Goal: Task Accomplishment & Management: Use online tool/utility

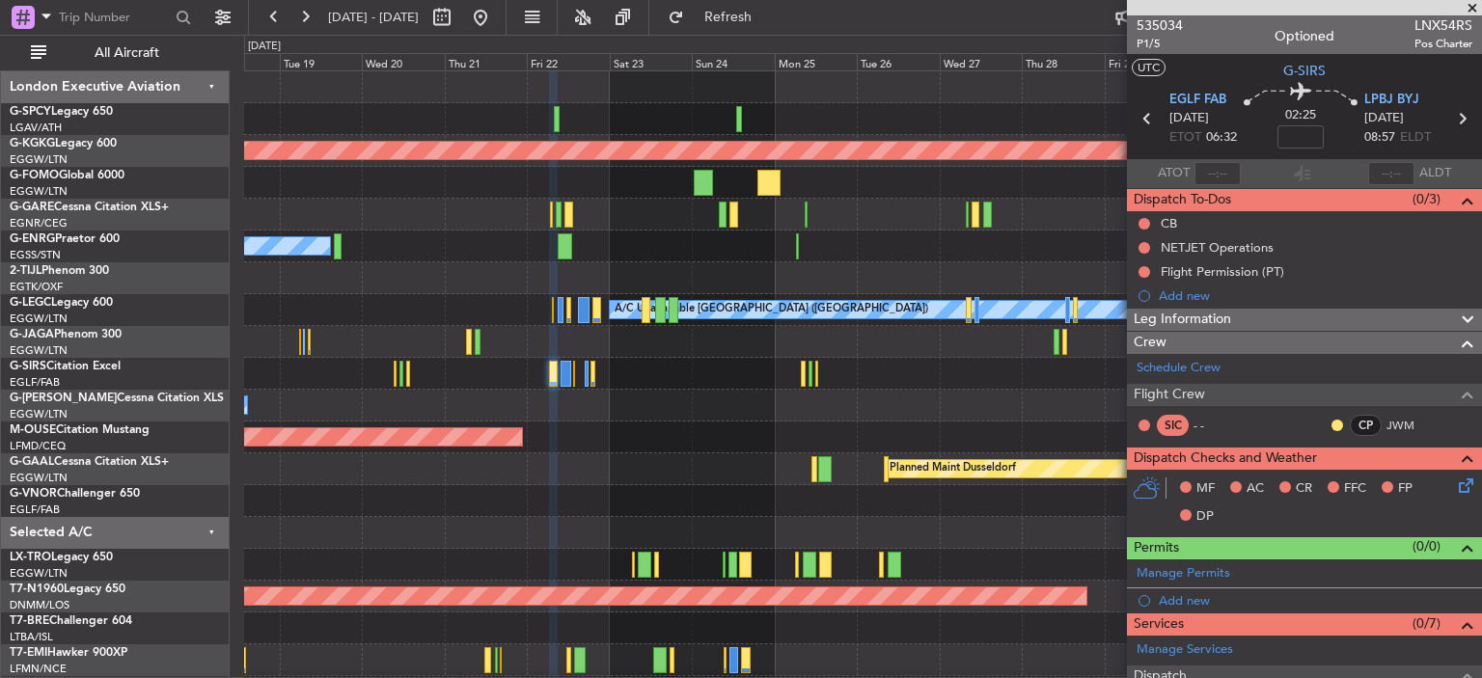
click at [259, 381] on div "AOG Maint [GEOGRAPHIC_DATA] (Ataturk) Planned Maint Windsor Locks ([PERSON_NAME…" at bounding box center [862, 500] width 1237 height 859
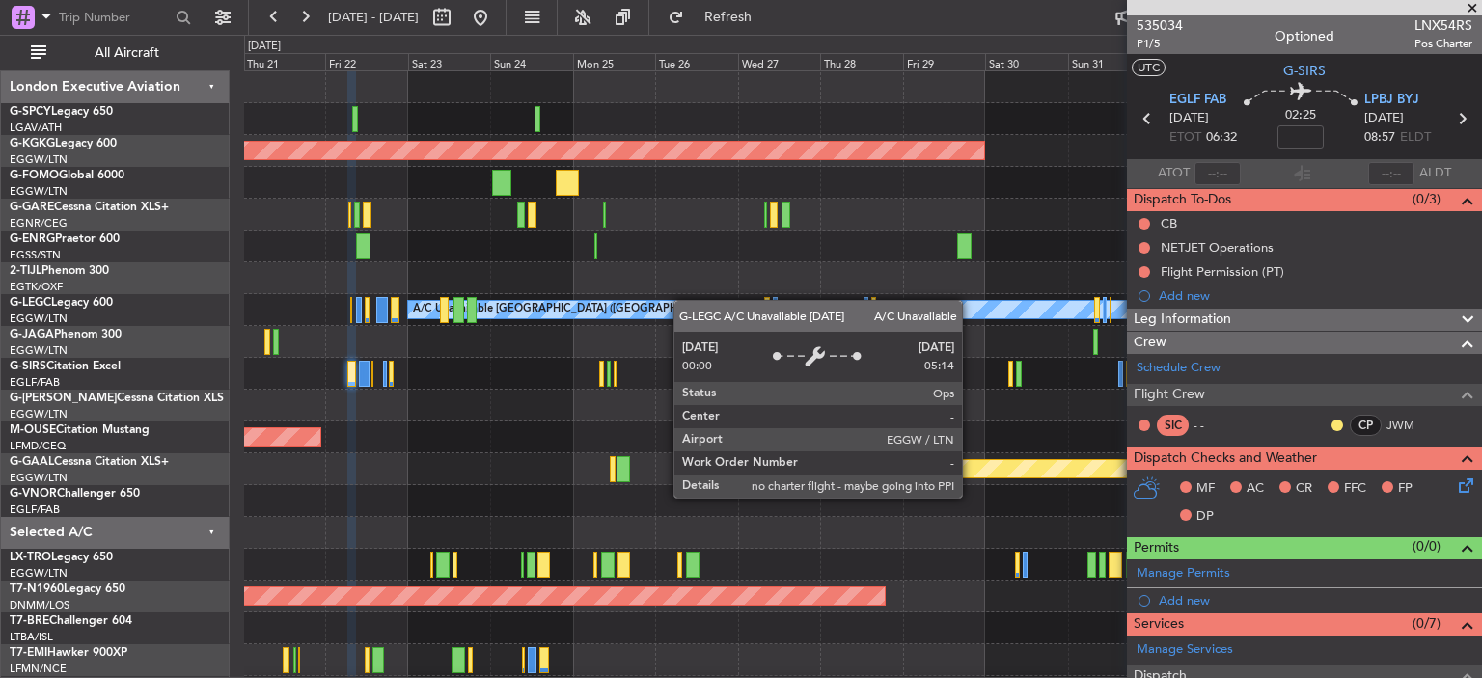
click at [651, 308] on div "AOG Maint [GEOGRAPHIC_DATA] (Ataturk) Planned Maint Windsor Locks ([PERSON_NAME…" at bounding box center [862, 485] width 1237 height 828
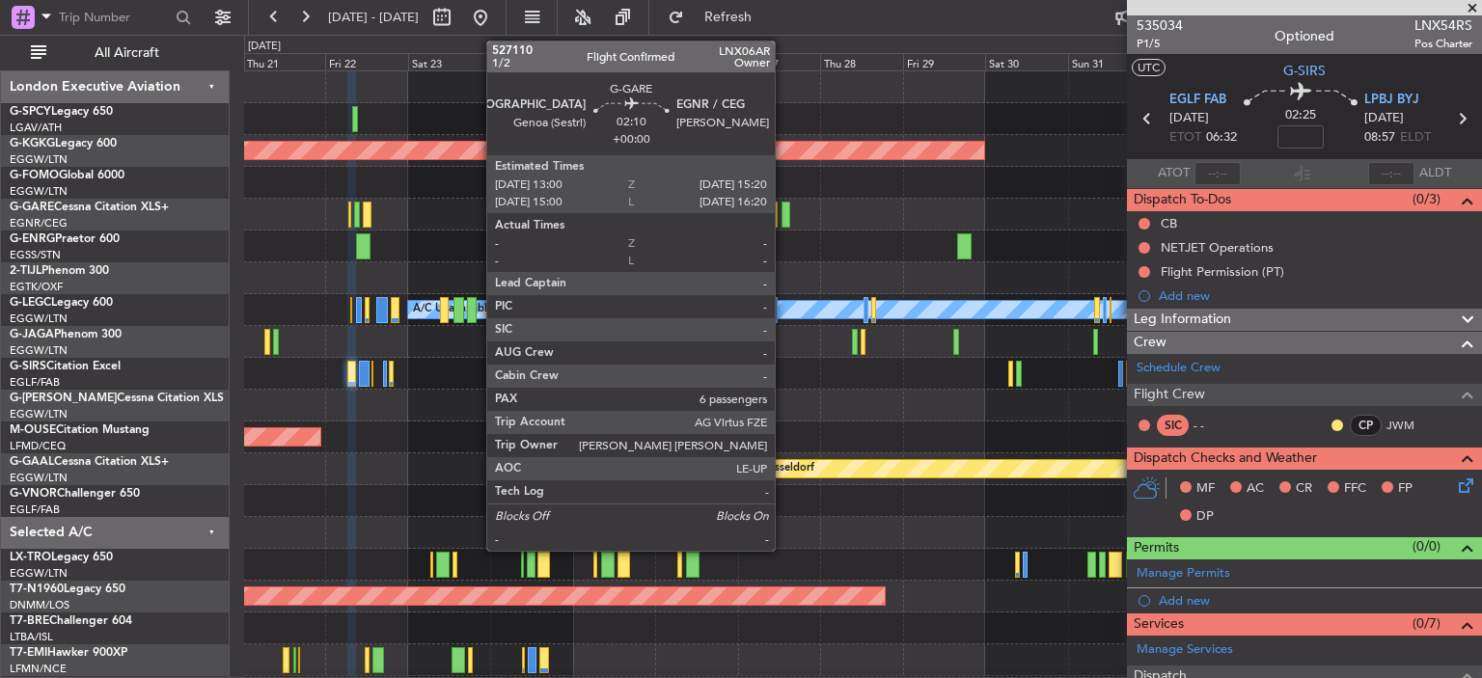
click at [783, 218] on div at bounding box center [785, 215] width 9 height 26
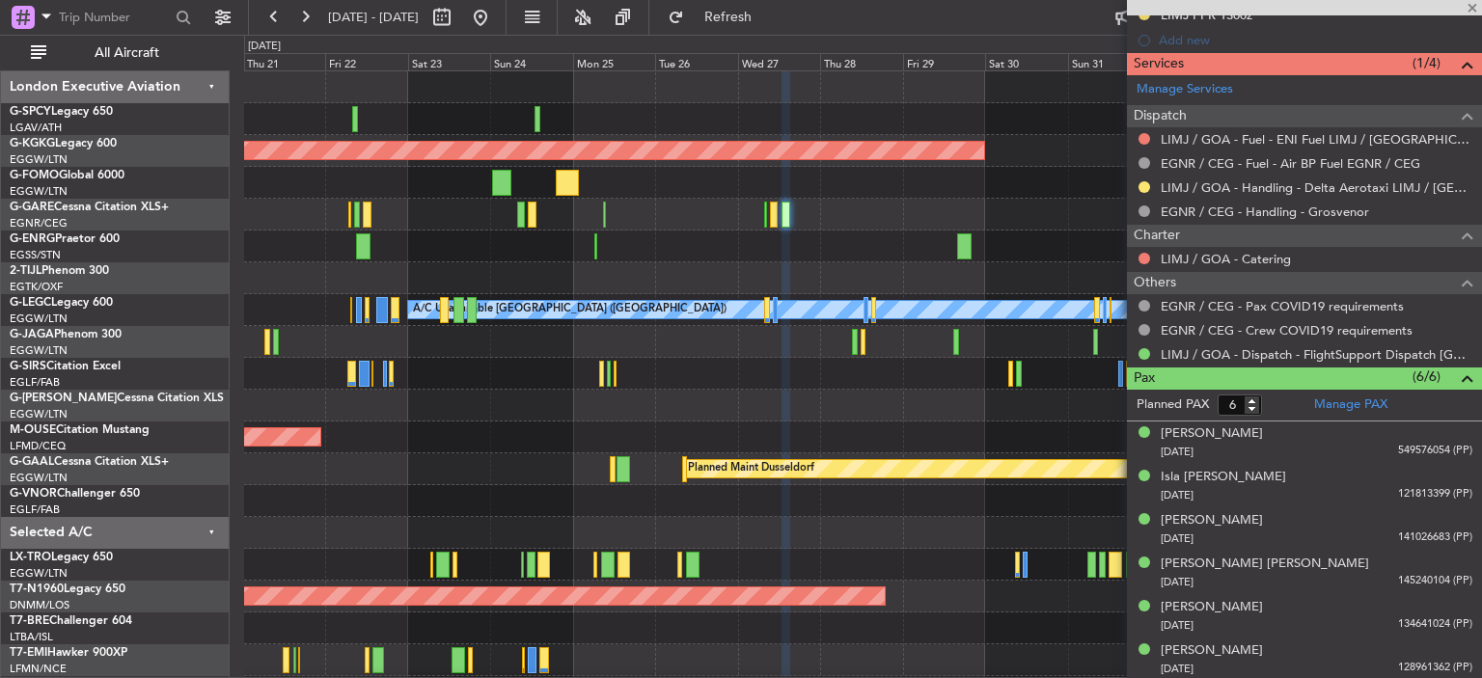
scroll to position [608, 0]
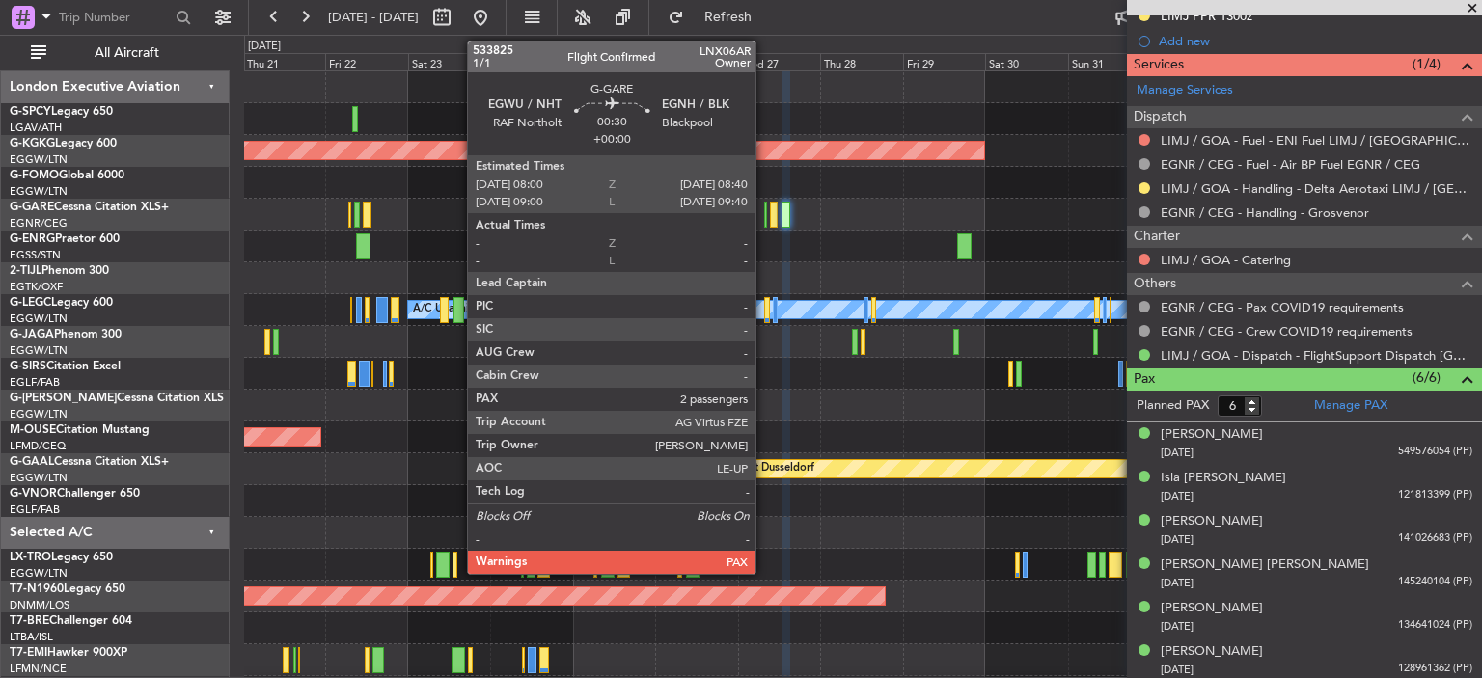
click at [764, 215] on div at bounding box center [765, 215] width 3 height 26
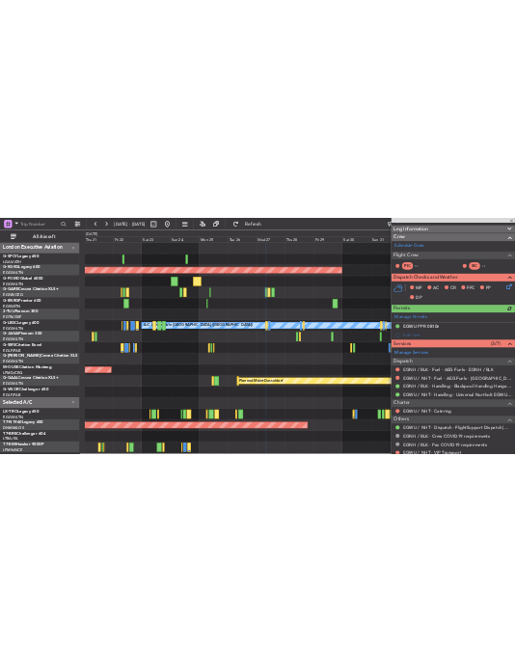
scroll to position [532, 0]
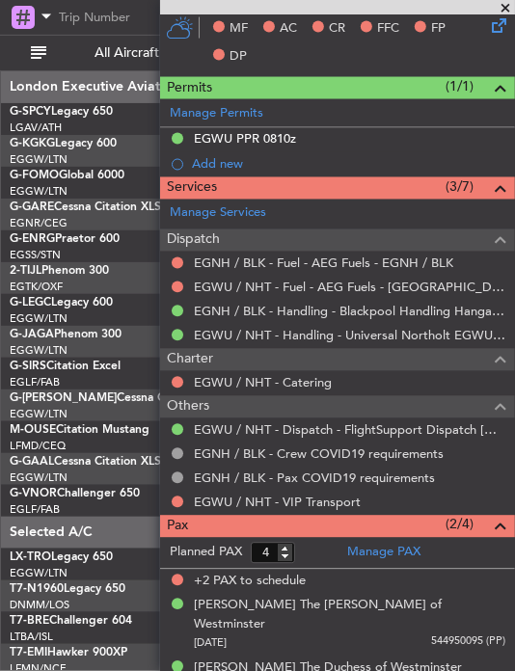
click at [514, 5] on span at bounding box center [505, 8] width 19 height 17
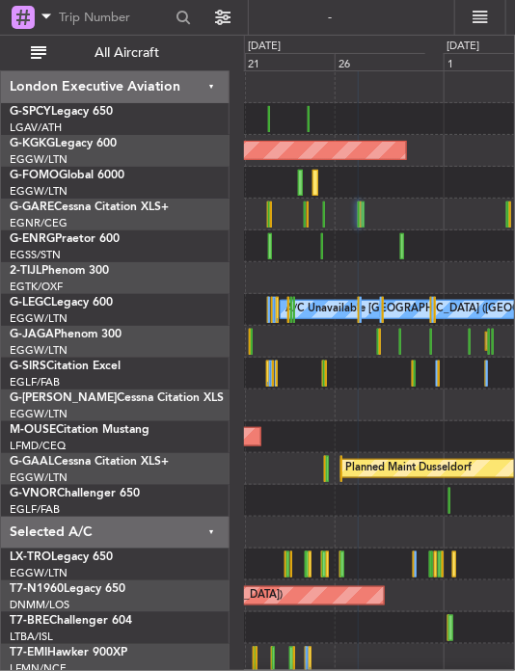
type input "0"
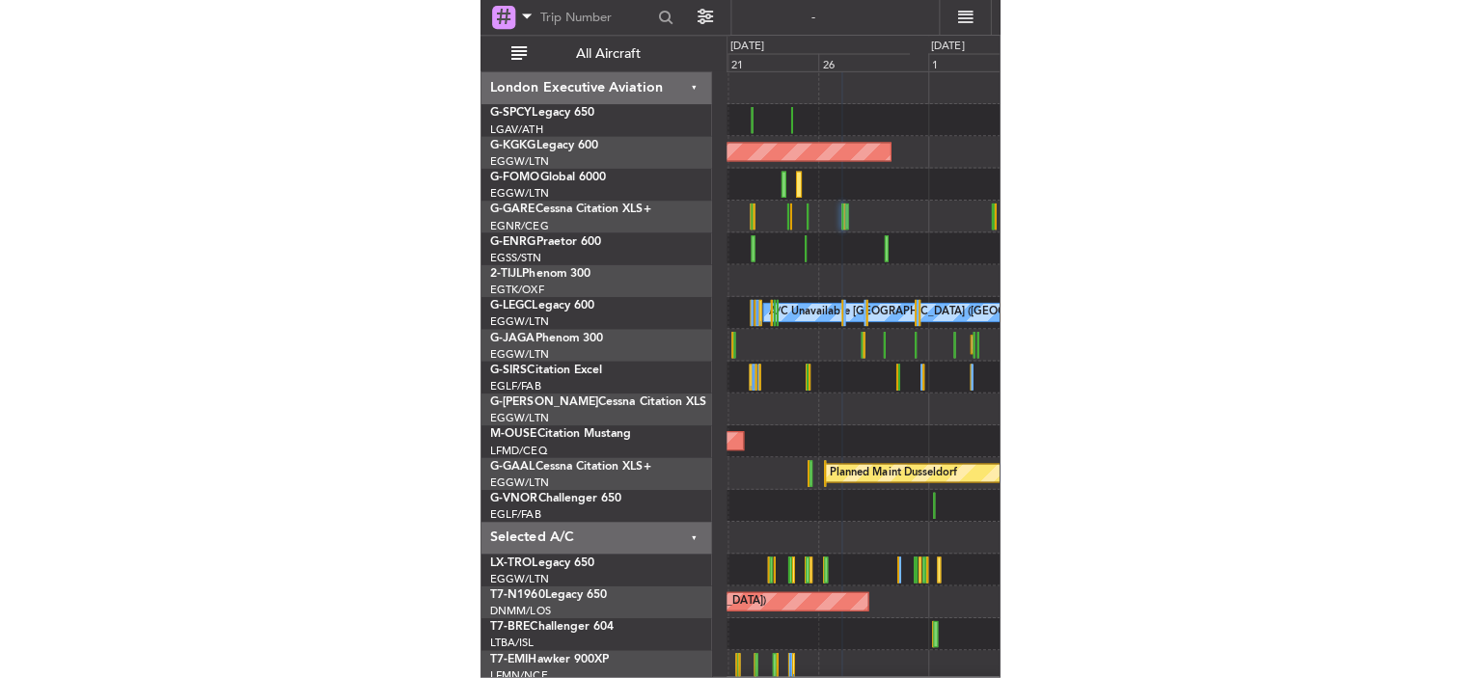
scroll to position [0, 0]
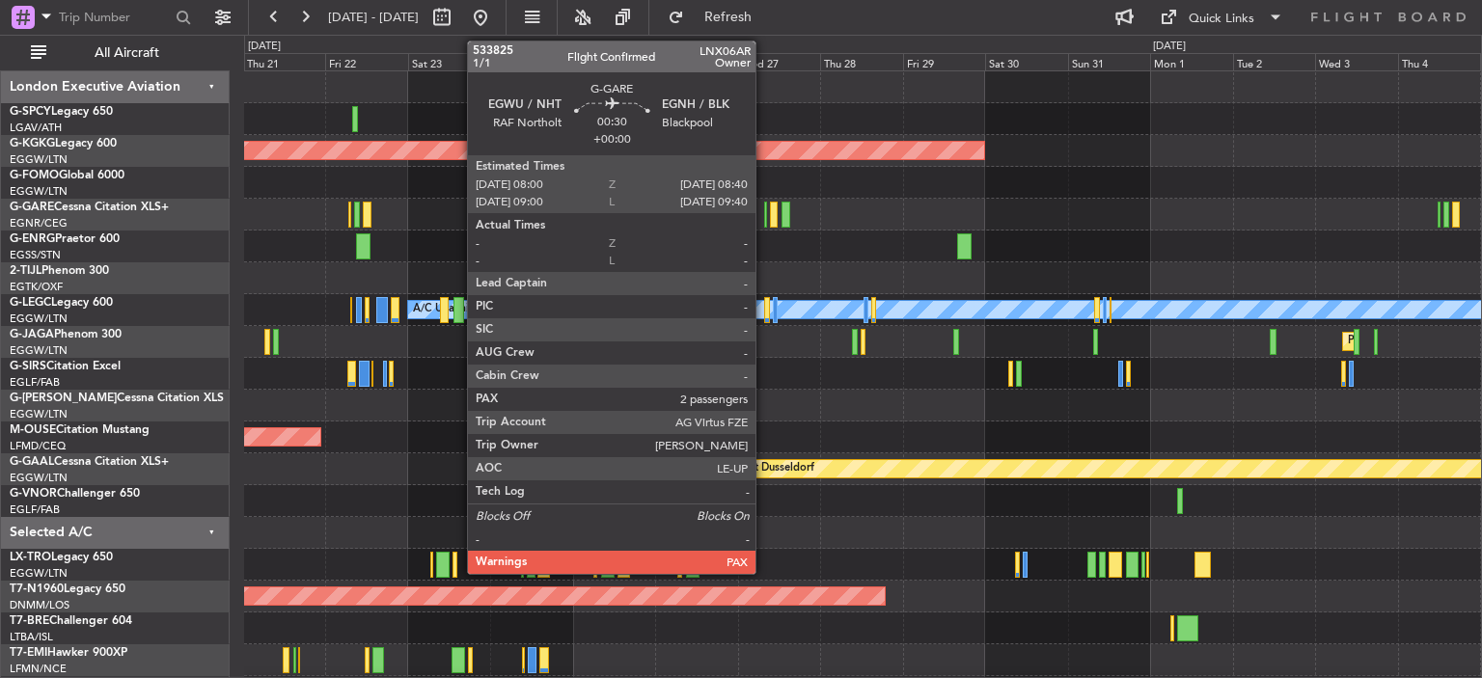
click at [764, 213] on div at bounding box center [765, 215] width 3 height 26
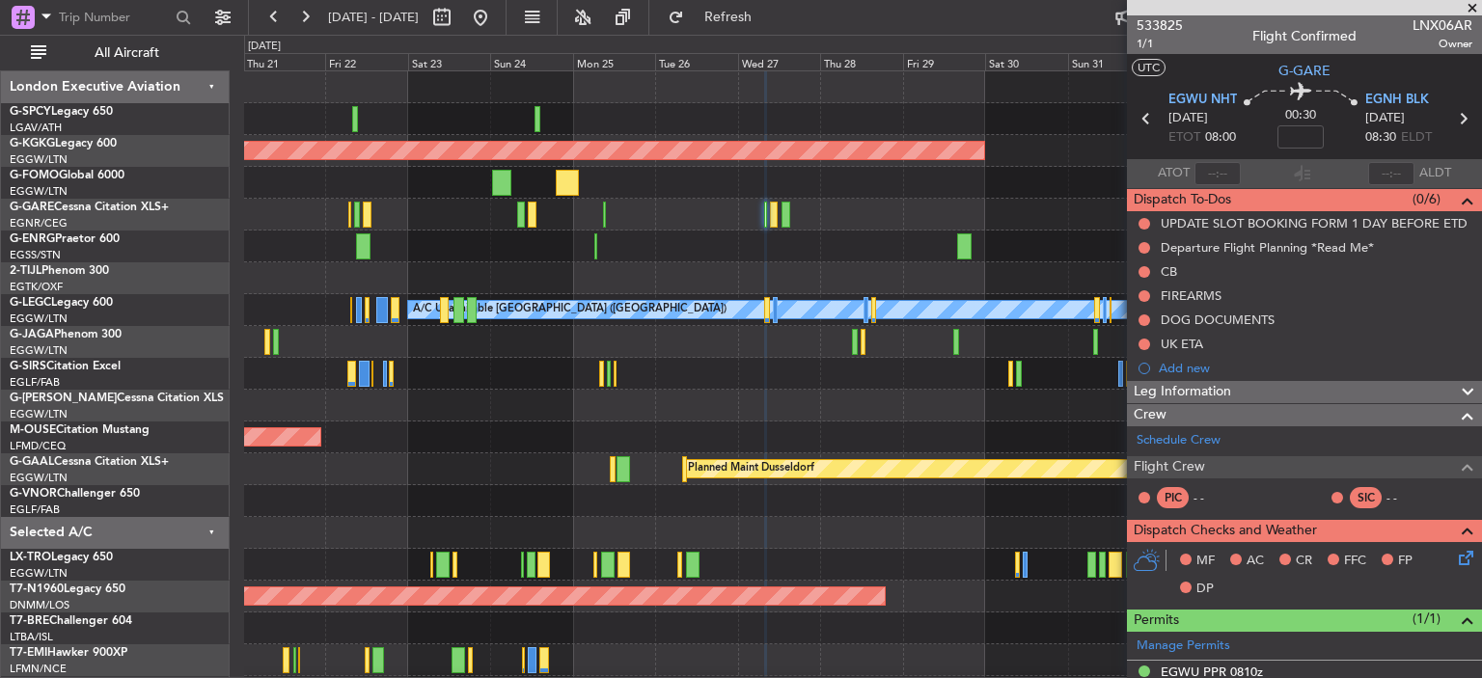
scroll to position [532, 0]
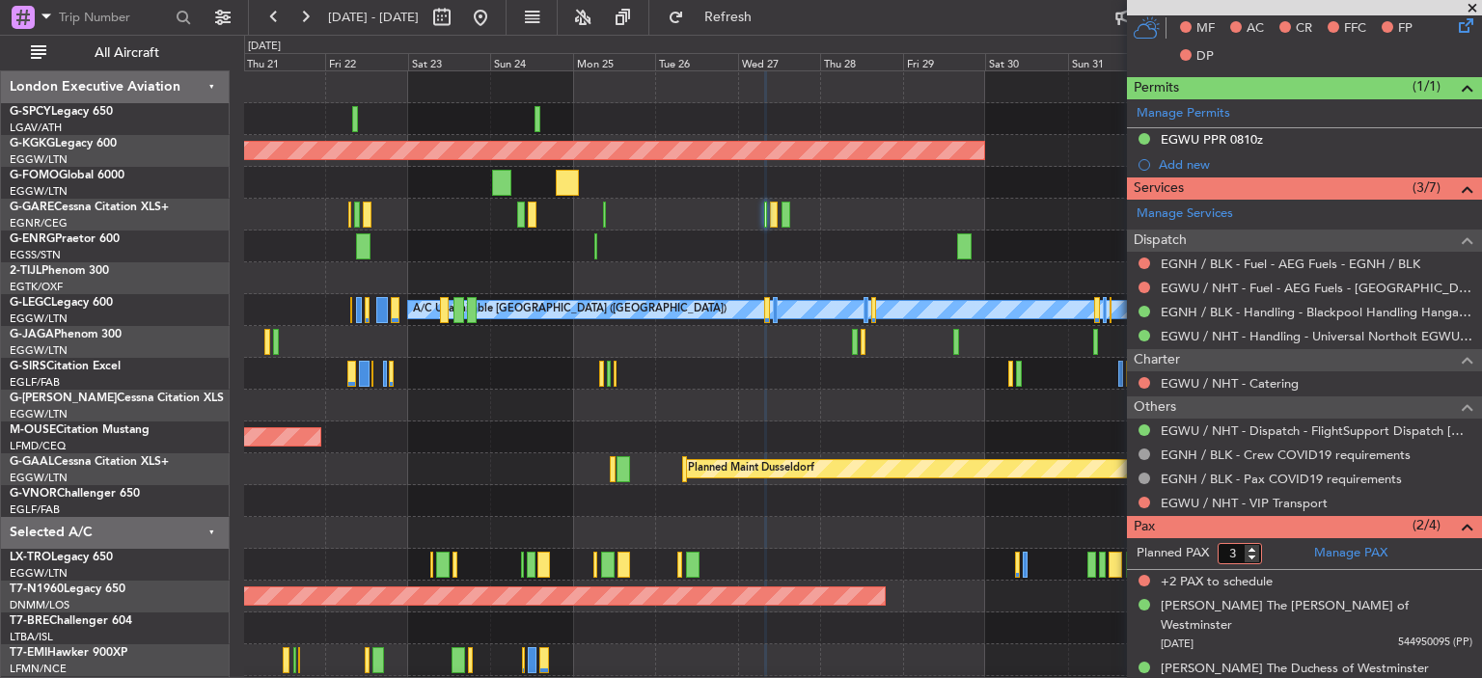
click at [1250, 557] on input "3" at bounding box center [1239, 553] width 44 height 21
type input "2"
click at [1250, 557] on input "2" at bounding box center [1239, 553] width 44 height 21
click at [1281, 556] on form "Planned PAX 2" at bounding box center [1215, 553] width 177 height 31
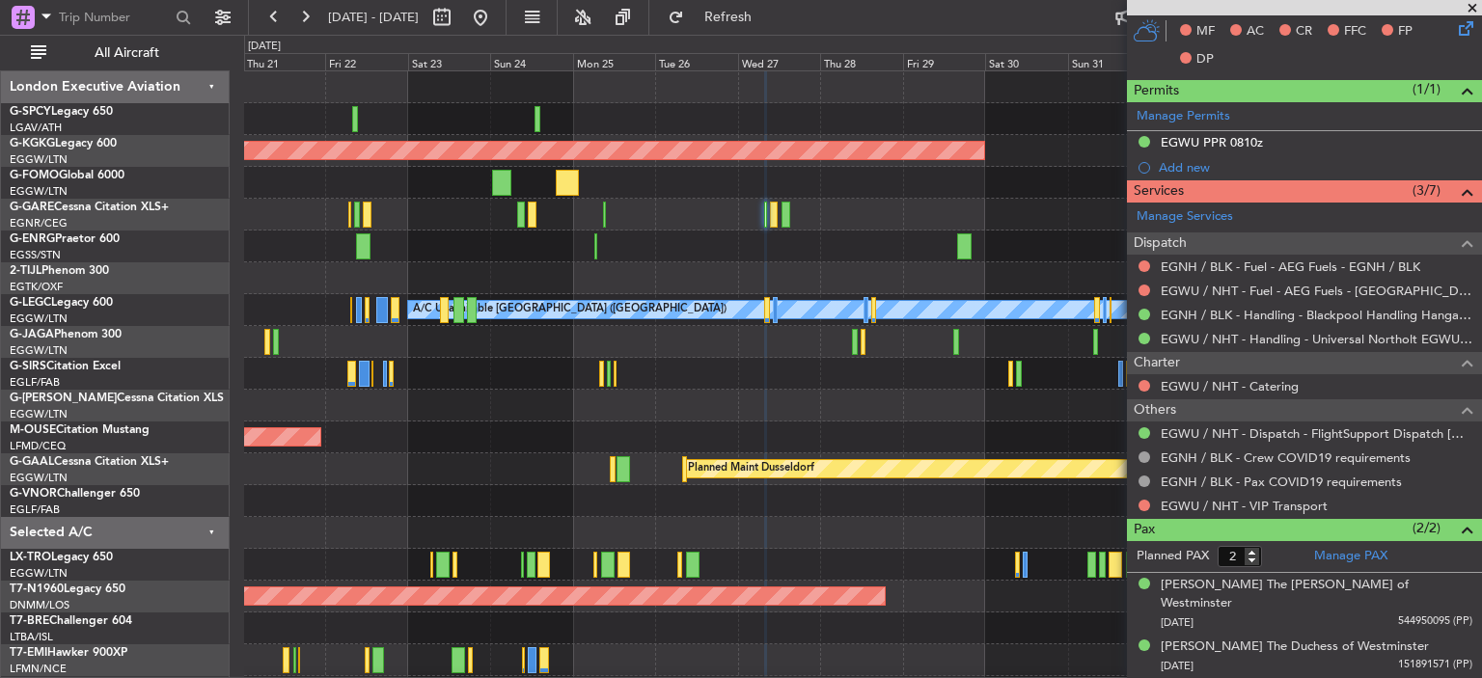
scroll to position [507, 0]
